Goal: Check status: Check status

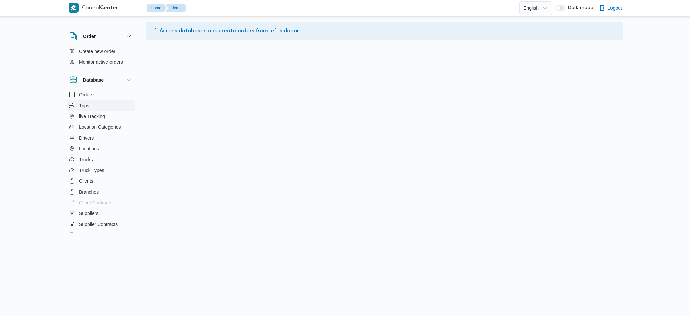
click at [90, 102] on button "Trips" at bounding box center [101, 105] width 69 height 11
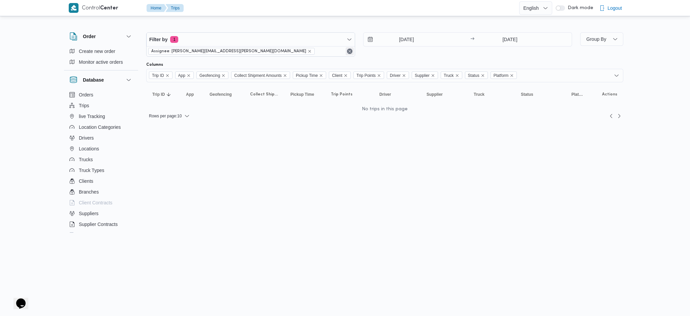
click at [352, 51] on button "Remove" at bounding box center [350, 51] width 8 height 8
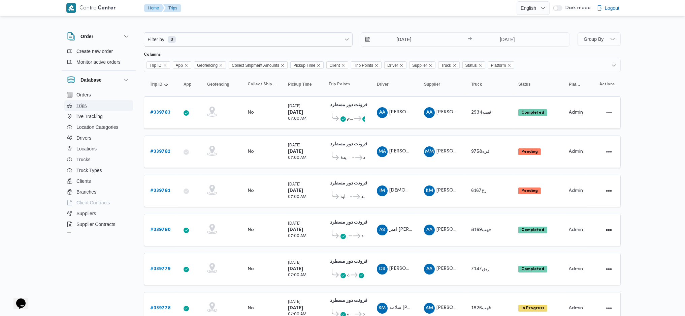
click at [98, 108] on button "Trips" at bounding box center [98, 105] width 69 height 11
click at [407, 37] on input "[DATE]" at bounding box center [399, 39] width 77 height 13
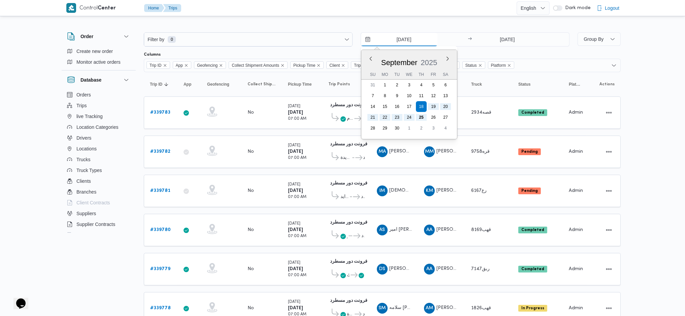
click at [407, 37] on input "[DATE]" at bounding box center [399, 39] width 77 height 13
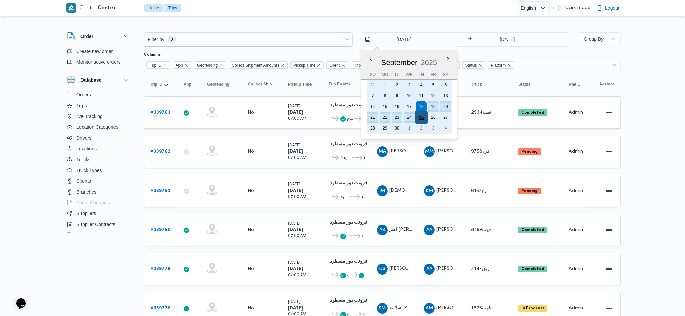
click at [423, 115] on div "25" at bounding box center [421, 117] width 13 height 13
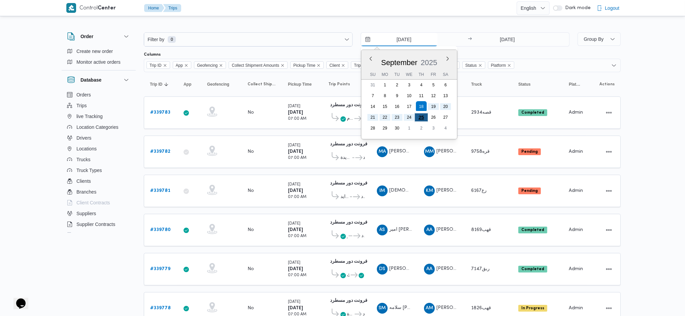
type input "[DATE]"
